Goal: Book appointment/travel/reservation

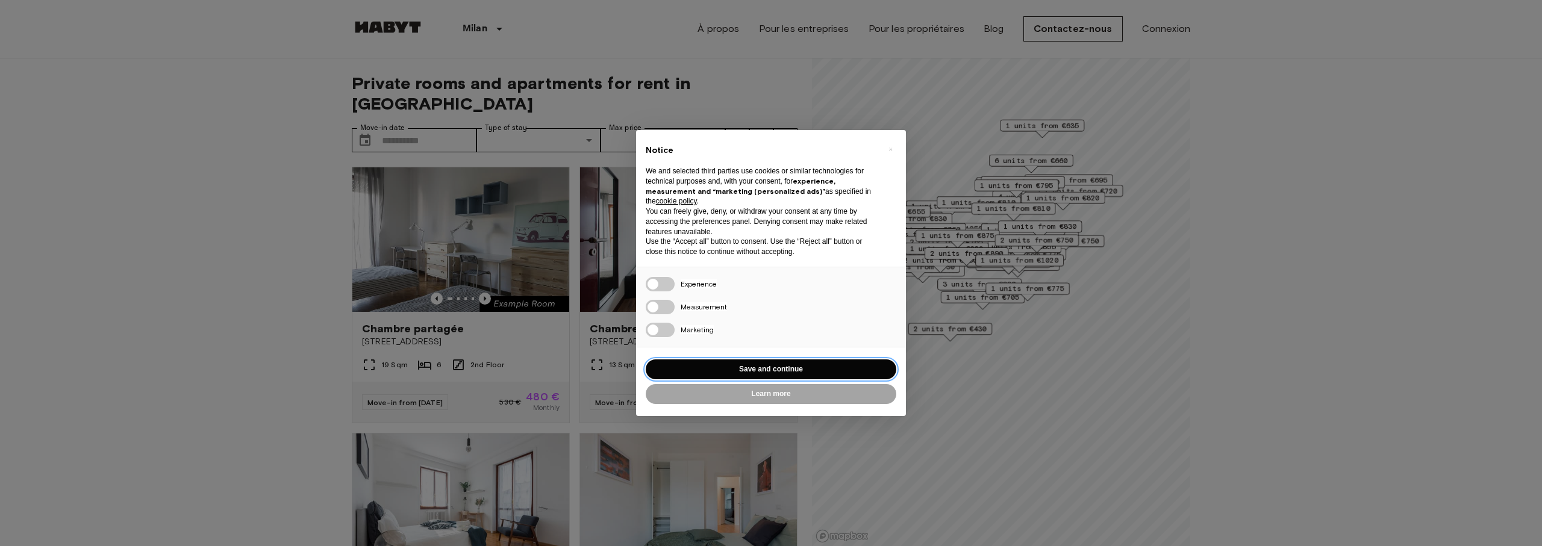
click at [783, 361] on button "Save and continue" at bounding box center [771, 370] width 251 height 20
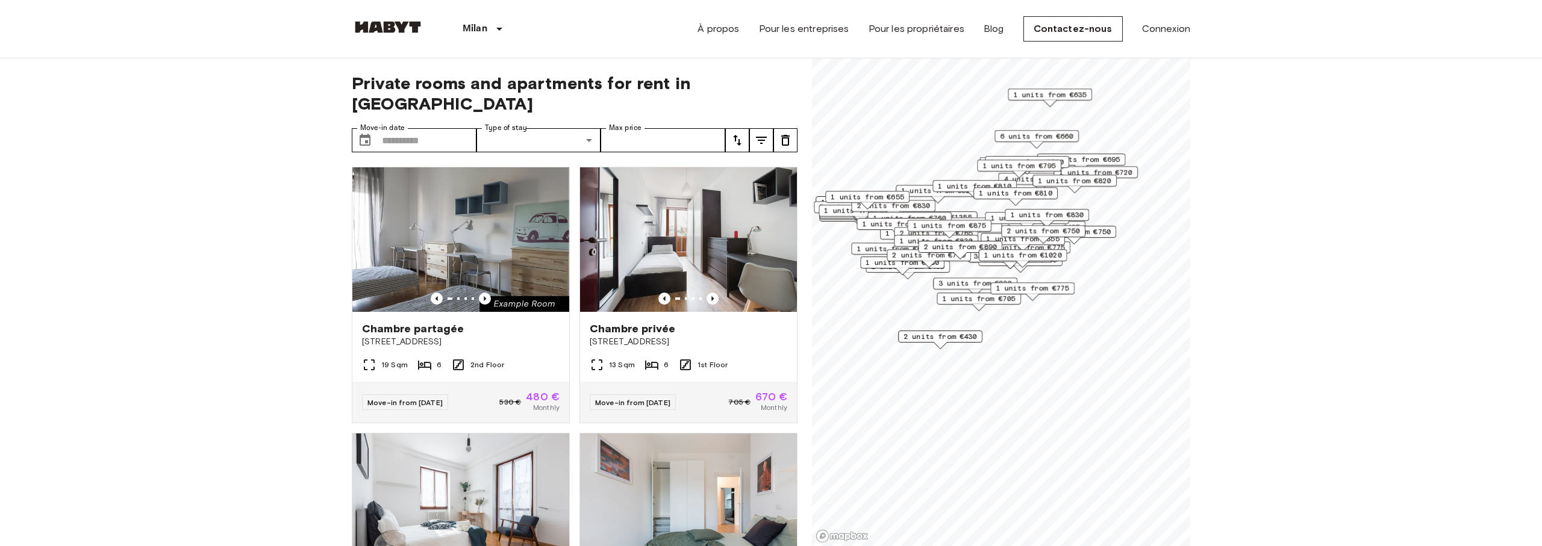
click at [1015, 296] on div "1 units from €775" at bounding box center [1032, 291] width 84 height 19
click at [993, 281] on span "3 units from €830" at bounding box center [974, 283] width 73 height 11
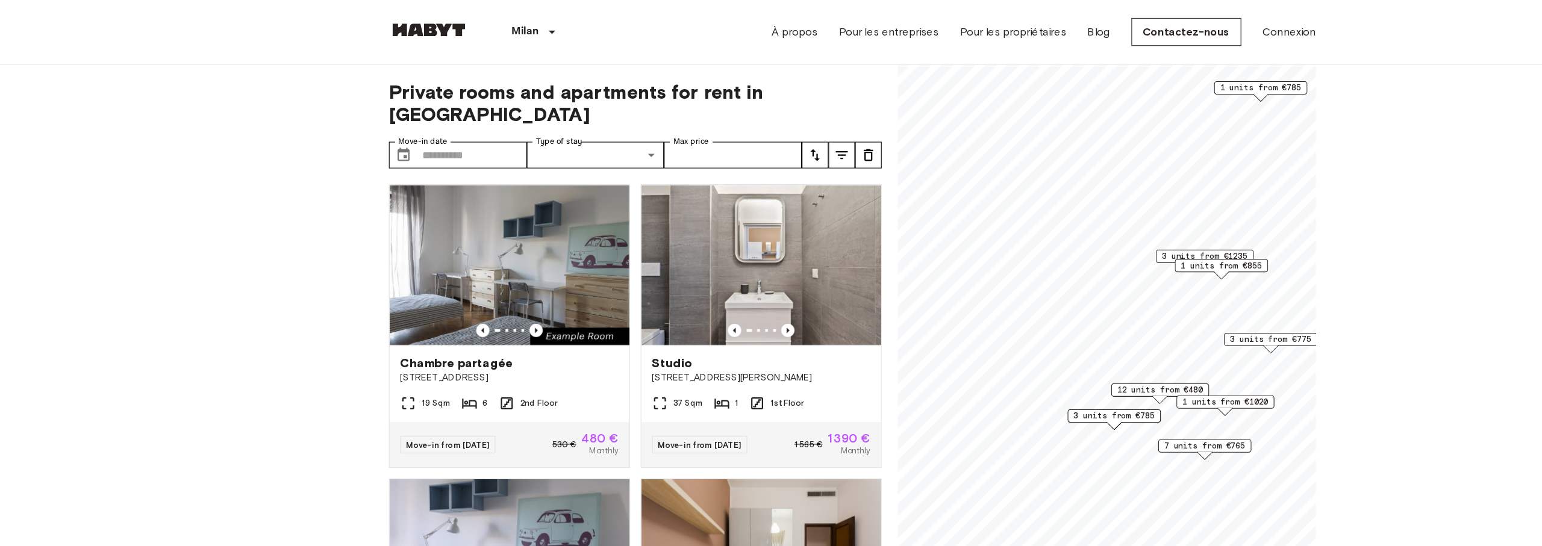
click at [1088, 230] on span "3 units from €1235" at bounding box center [1090, 231] width 78 height 11
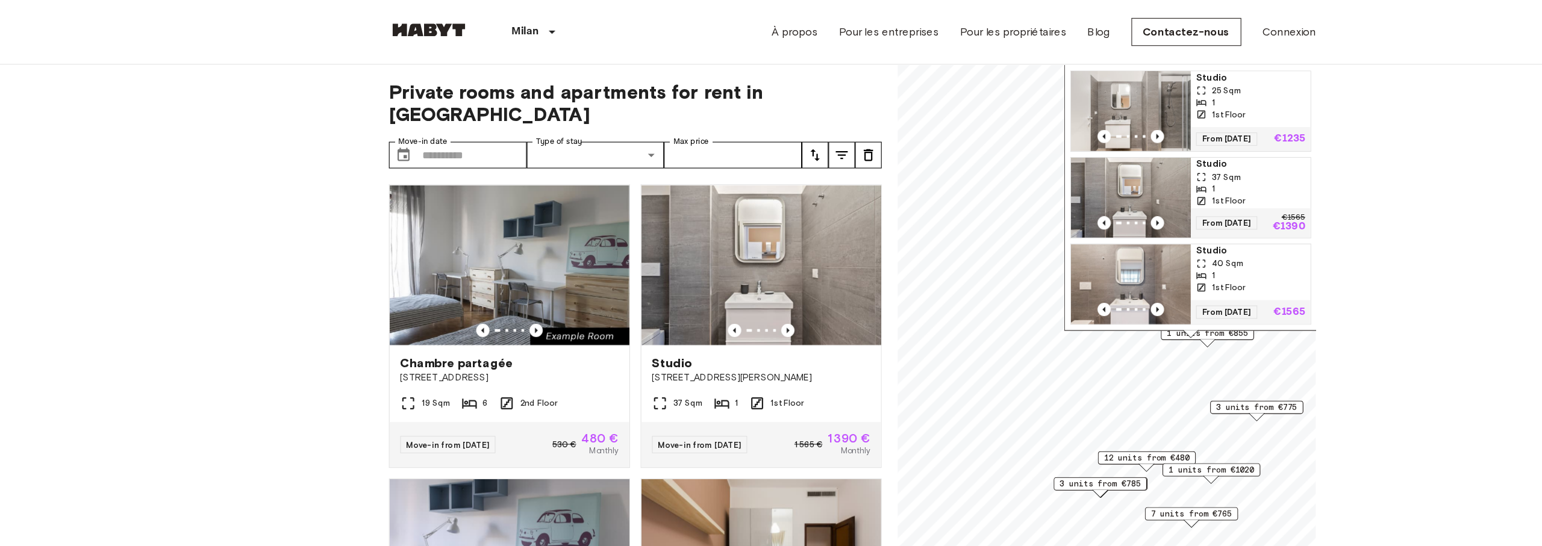
click at [1095, 70] on span "Studio" at bounding box center [1131, 70] width 99 height 12
click at [1037, 415] on span "12 units from €480" at bounding box center [1038, 414] width 78 height 11
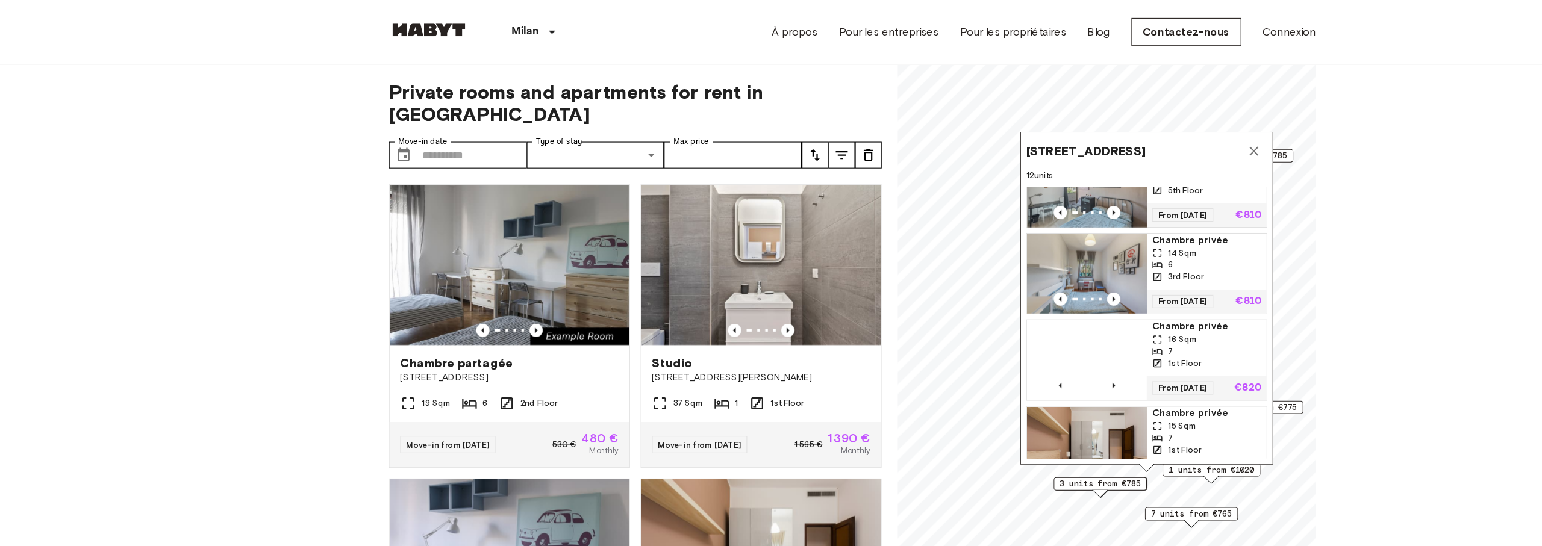
scroll to position [430, 0]
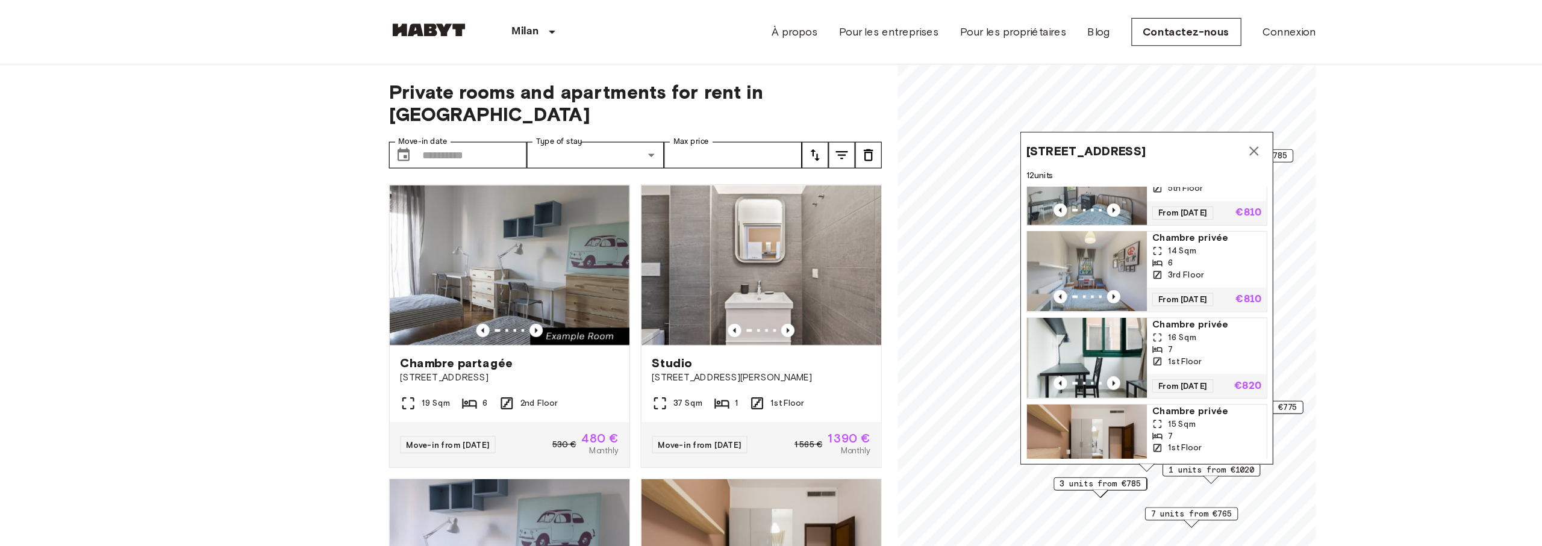
click at [1001, 443] on div "Map marker" at bounding box center [994, 446] width 13 height 7
click at [1129, 139] on icon "Map marker" at bounding box center [1134, 136] width 14 height 14
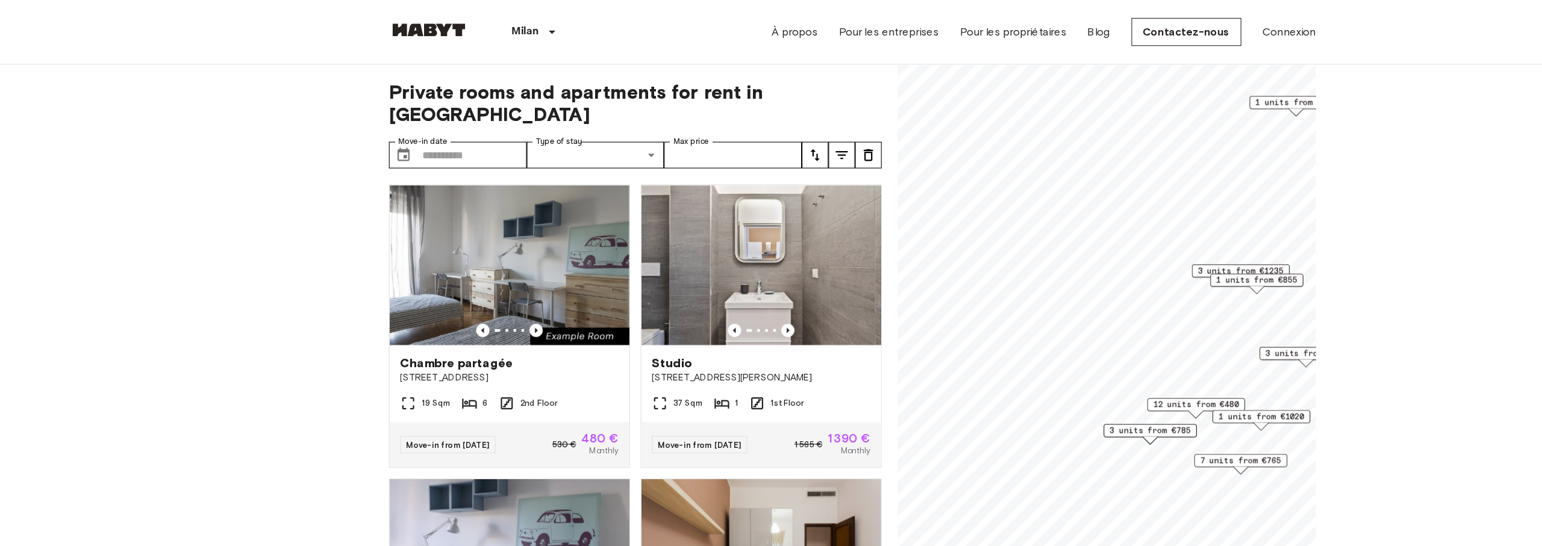
click at [1148, 379] on span "1 units from €1020" at bounding box center [1141, 377] width 78 height 11
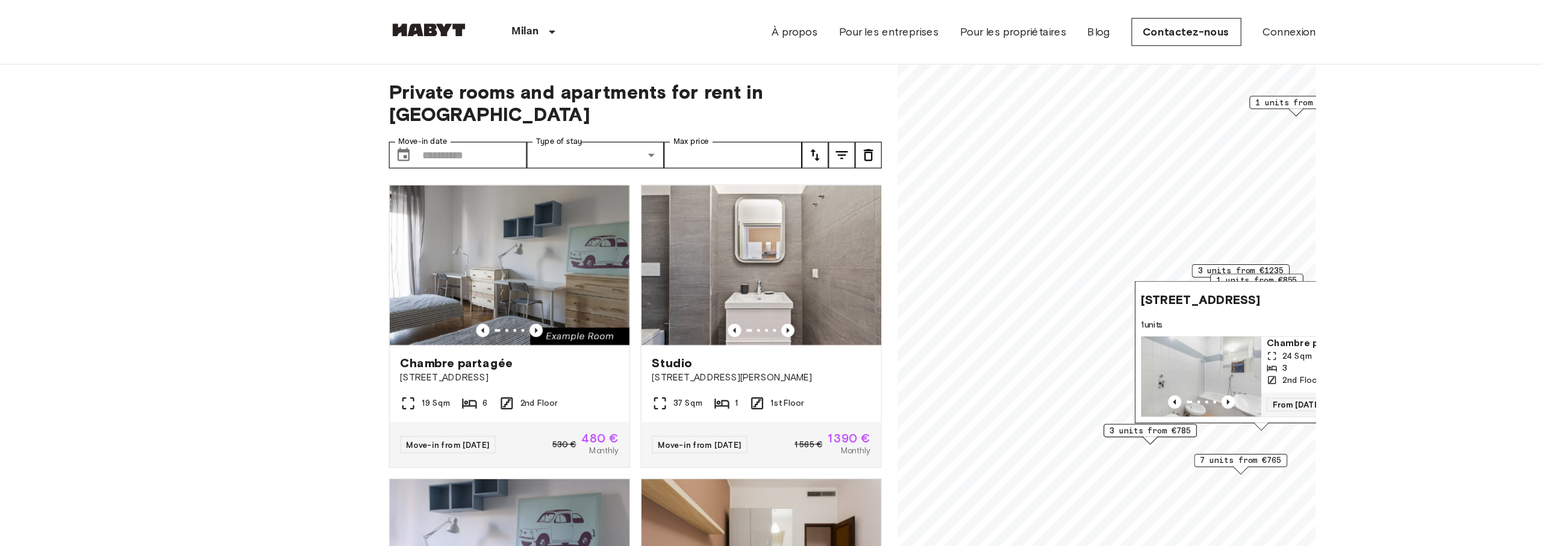
click at [1170, 312] on span "Chambre privée" at bounding box center [1194, 311] width 99 height 12
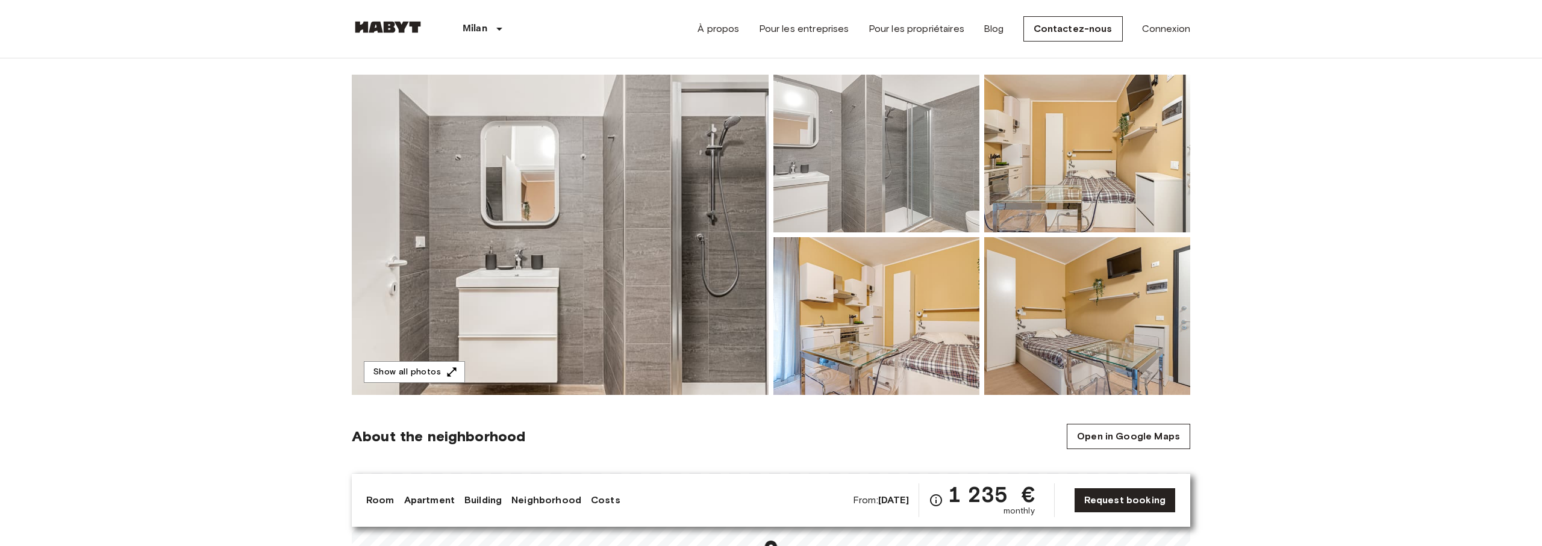
scroll to position [82, 0]
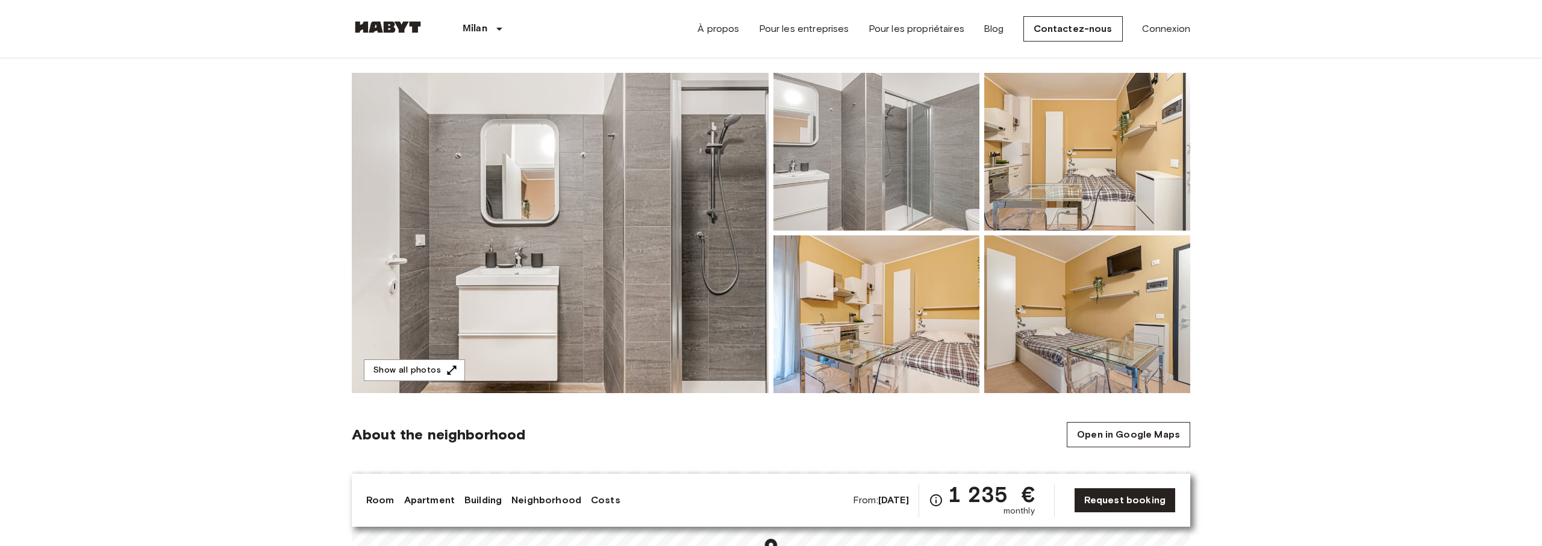
click at [643, 270] on img at bounding box center [560, 233] width 417 height 320
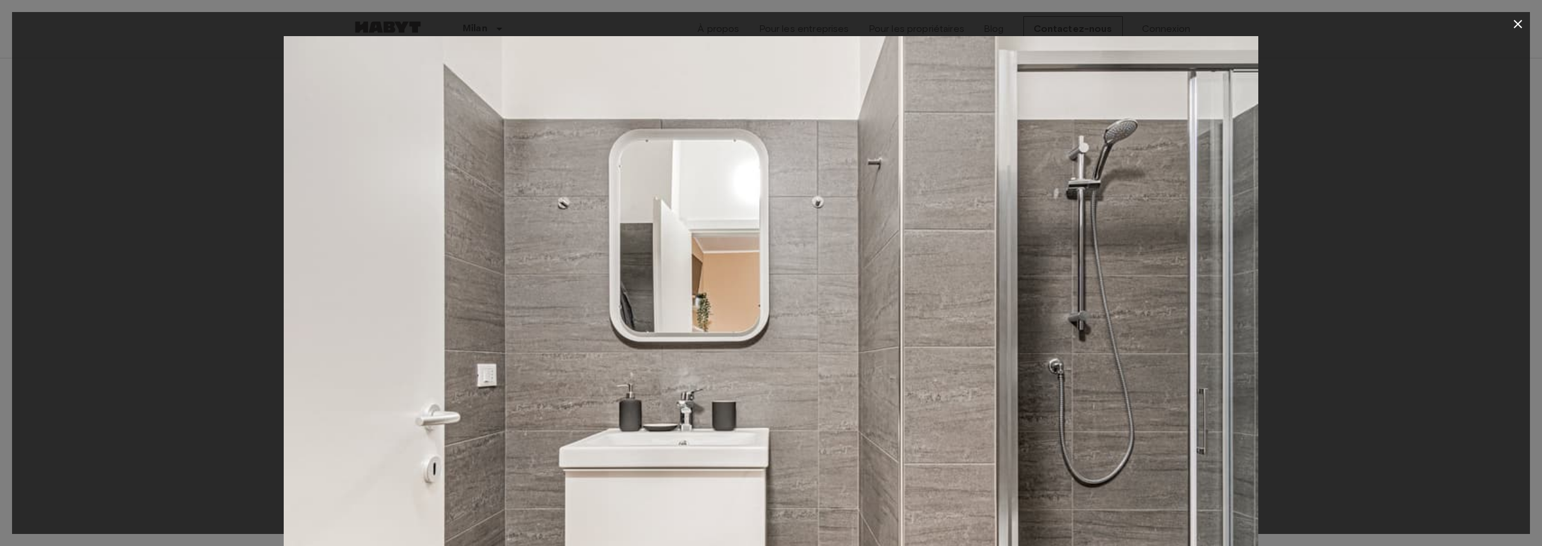
click at [1518, 9] on div at bounding box center [771, 273] width 1542 height 546
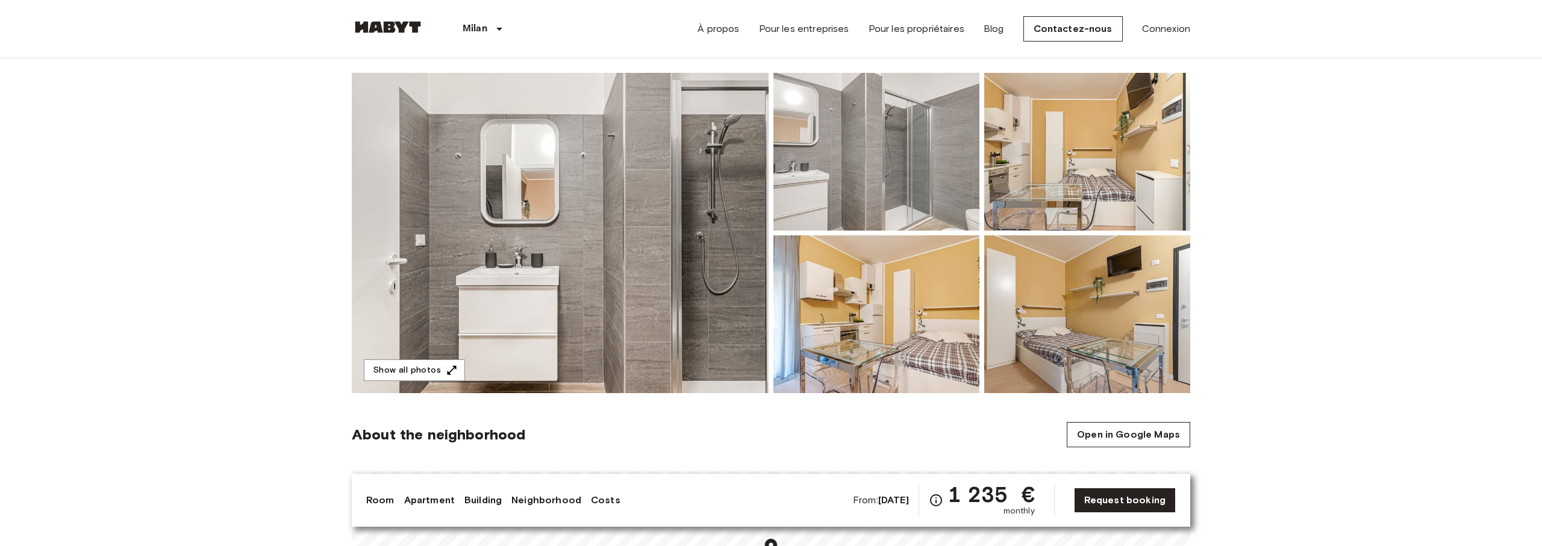
click at [1095, 336] on img at bounding box center [1087, 314] width 206 height 158
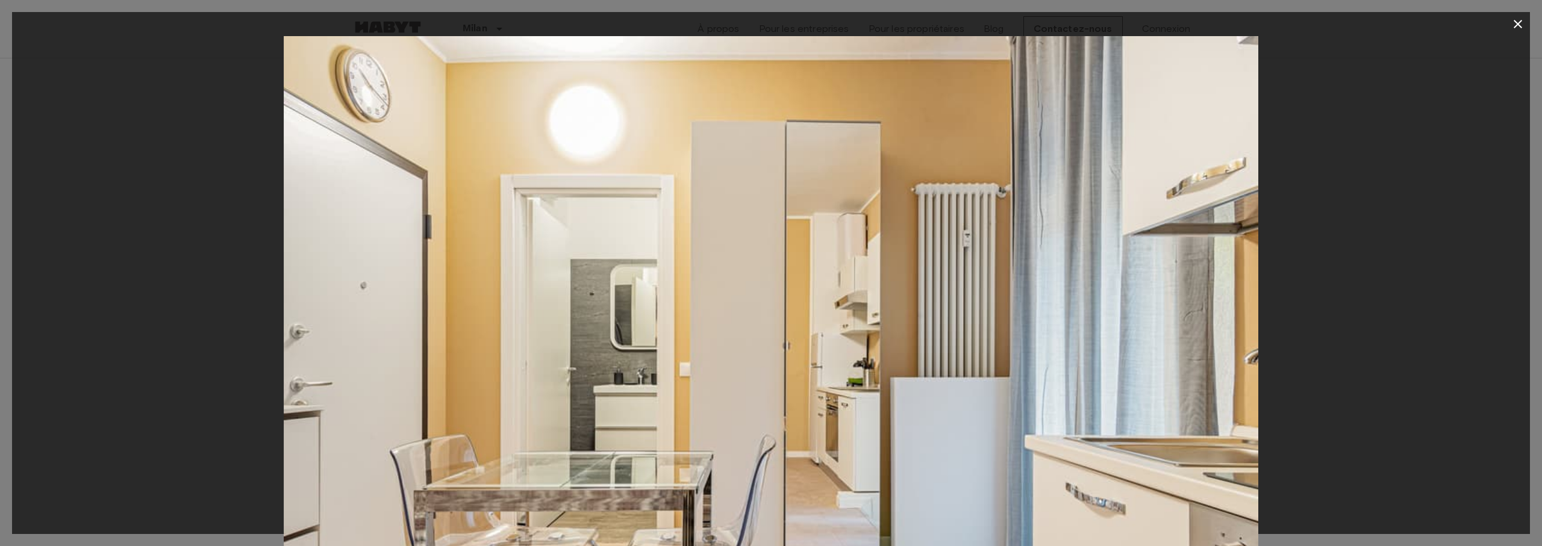
click at [1521, 34] on button "button" at bounding box center [1518, 24] width 24 height 24
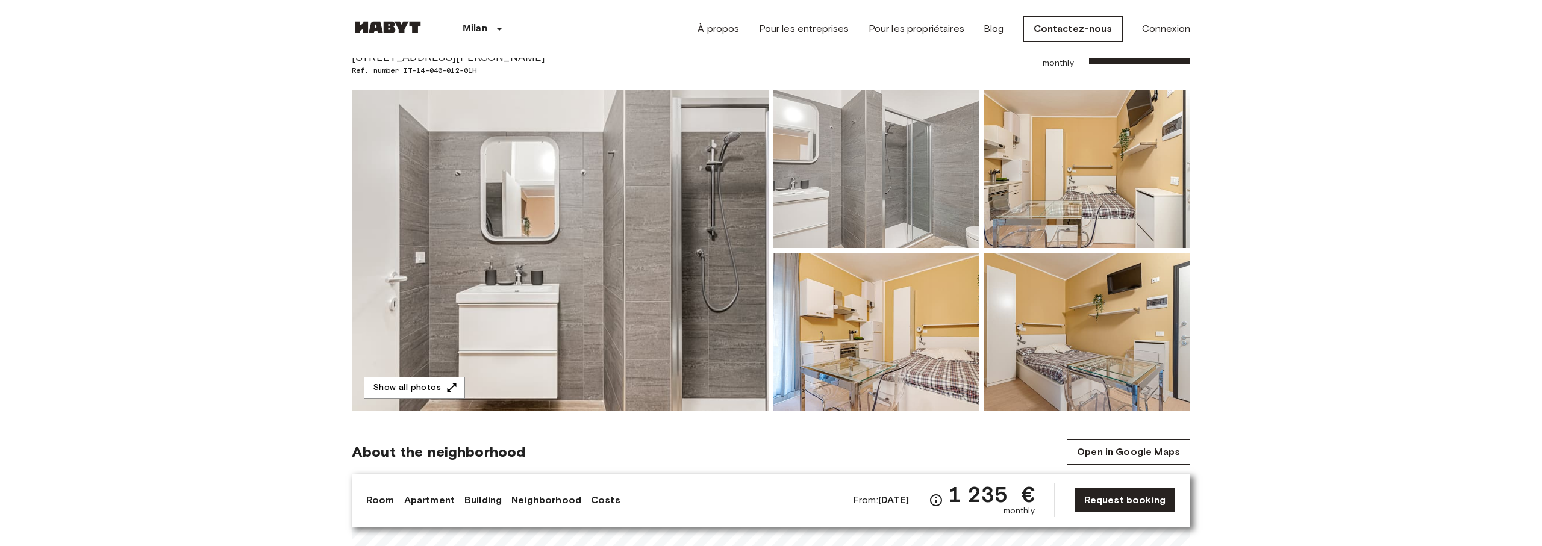
scroll to position [0, 0]
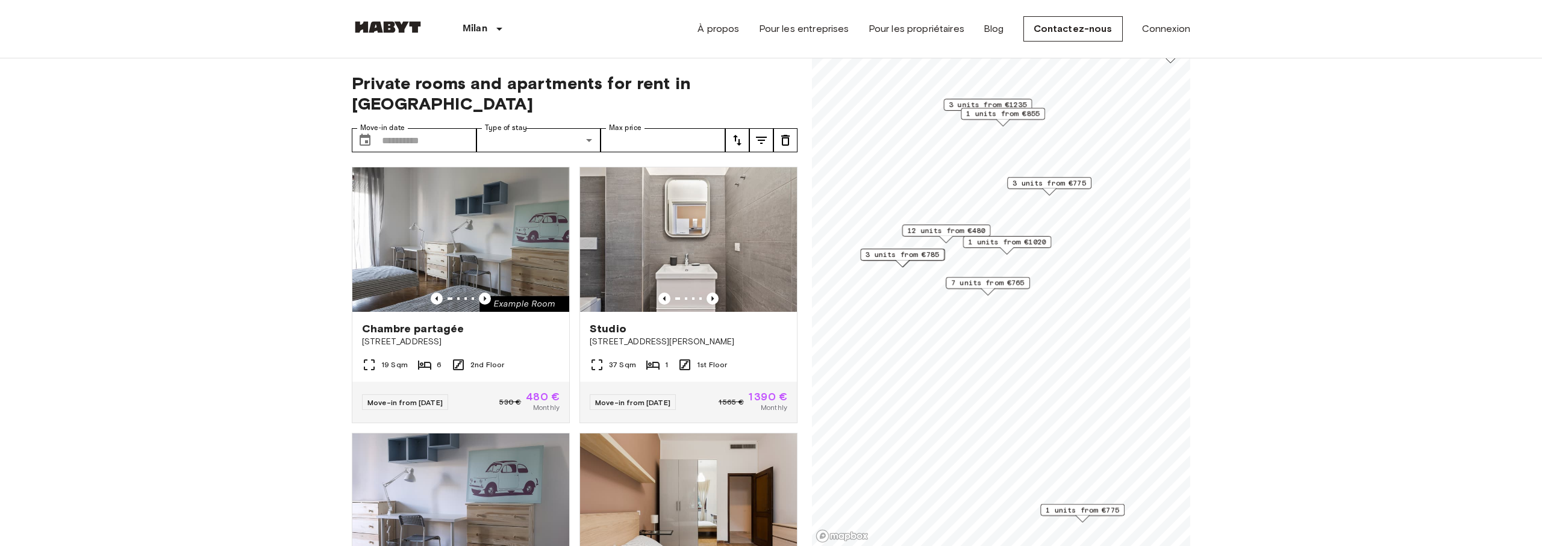
click at [980, 102] on span "3 units from €1235" at bounding box center [988, 104] width 78 height 11
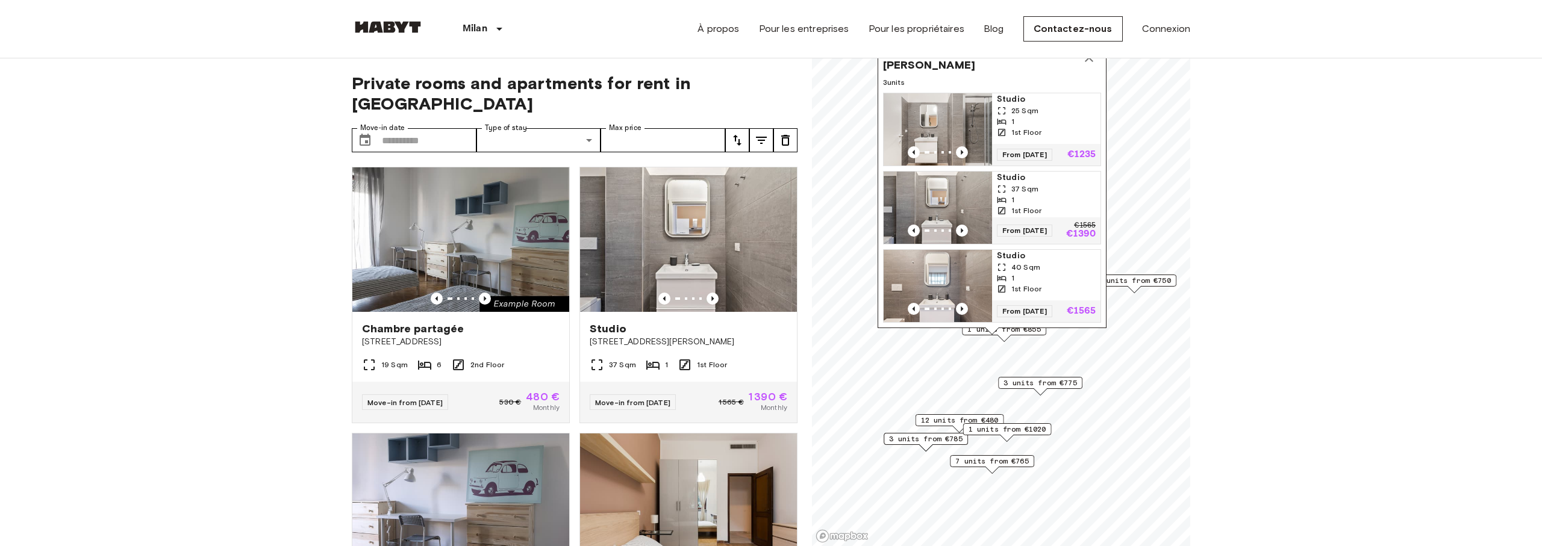
click at [1014, 101] on span "Studio" at bounding box center [1046, 99] width 99 height 12
click at [952, 206] on img "Map marker" at bounding box center [937, 208] width 108 height 72
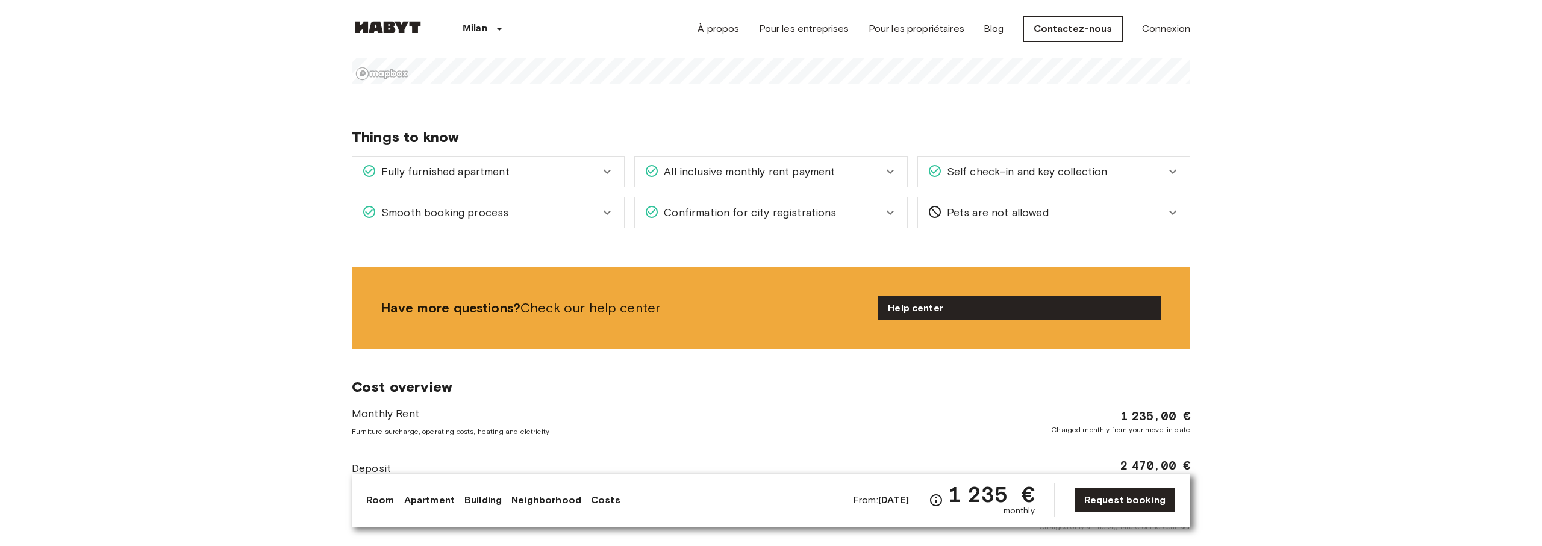
scroll to position [382, 0]
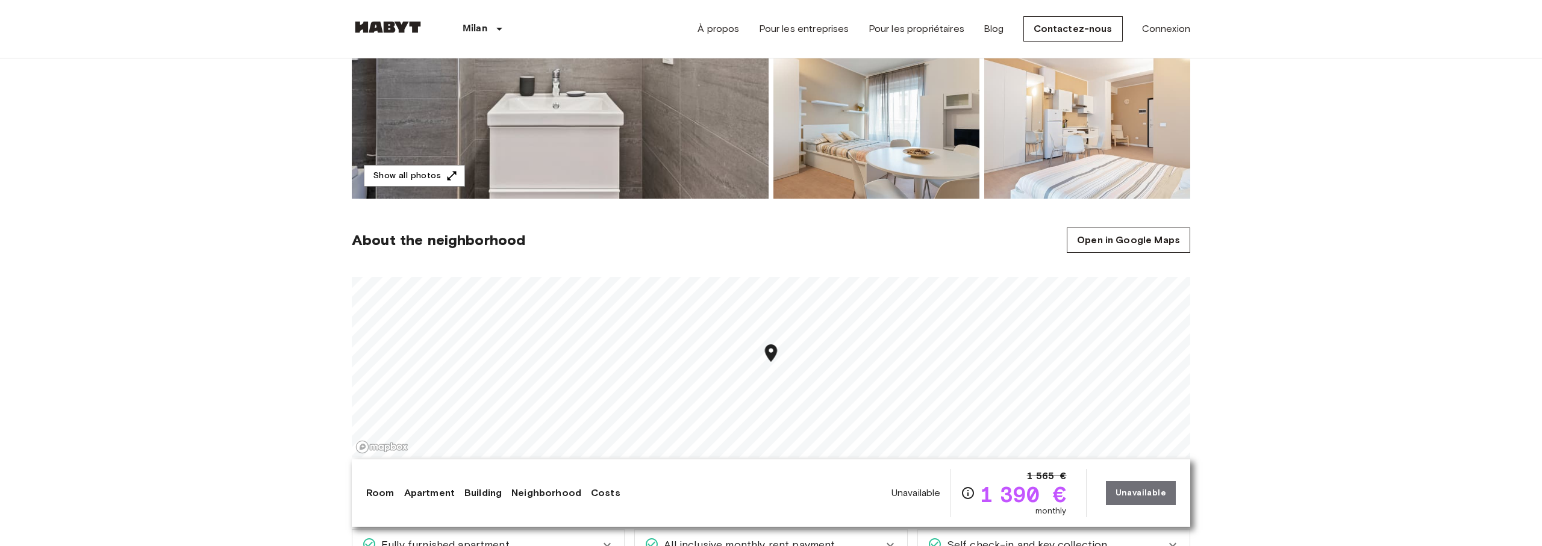
scroll to position [146, 0]
